Goal: Find contact information: Find specific fact

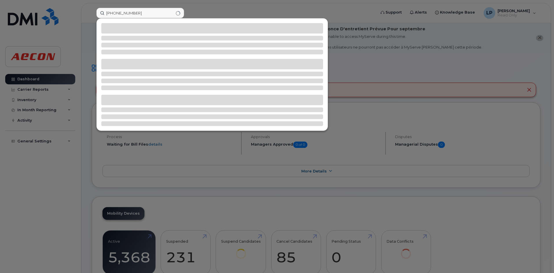
type input "250-344-0465"
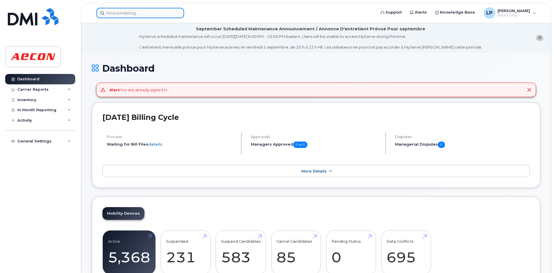
click at [130, 13] on input at bounding box center [140, 13] width 88 height 10
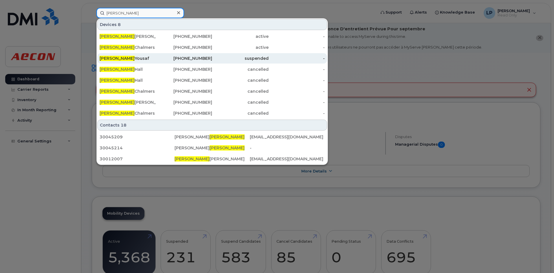
type input "[PERSON_NAME]"
click at [125, 61] on div "[PERSON_NAME]" at bounding box center [127, 59] width 56 height 6
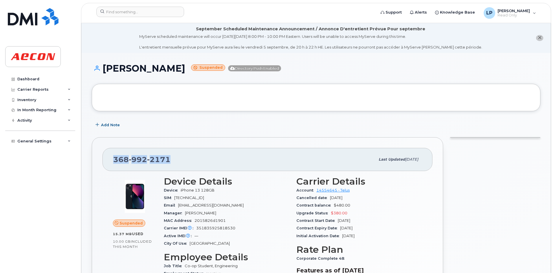
drag, startPoint x: 174, startPoint y: 161, endPoint x: 111, endPoint y: 161, distance: 62.2
click at [111, 161] on div "[PHONE_NUMBER] Last updated [DATE]" at bounding box center [267, 159] width 330 height 23
copy span "[PHONE_NUMBER]"
